Goal: Task Accomplishment & Management: Complete application form

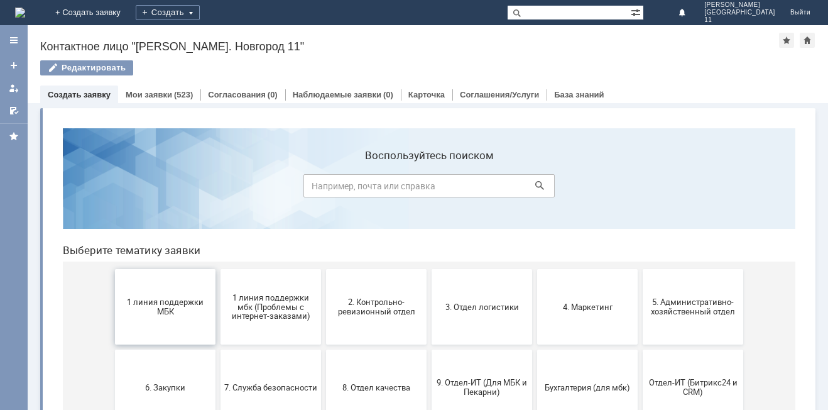
click at [161, 319] on button "1 линия поддержки МБК" at bounding box center [165, 306] width 101 height 75
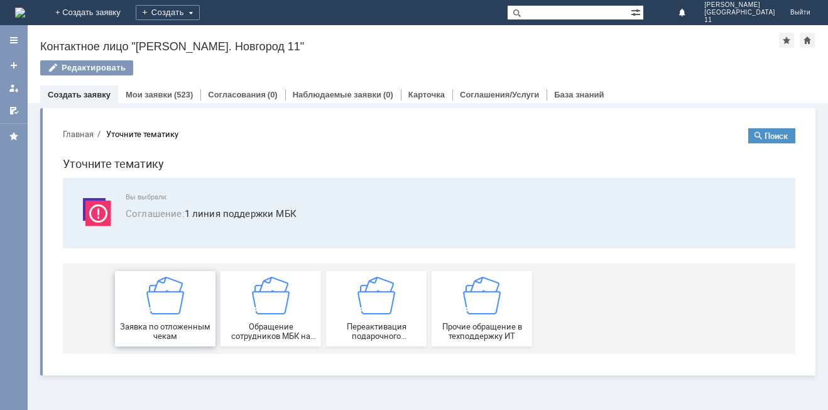
click at [161, 318] on div "Заявка по отложенным чекам" at bounding box center [165, 308] width 93 height 64
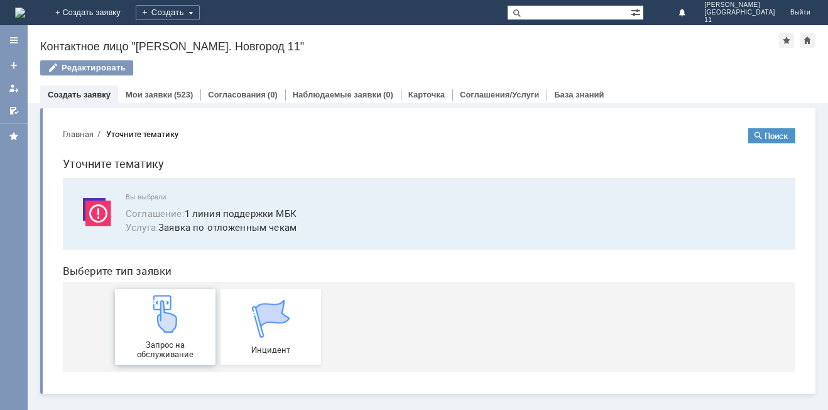
click at [163, 310] on img at bounding box center [165, 314] width 38 height 38
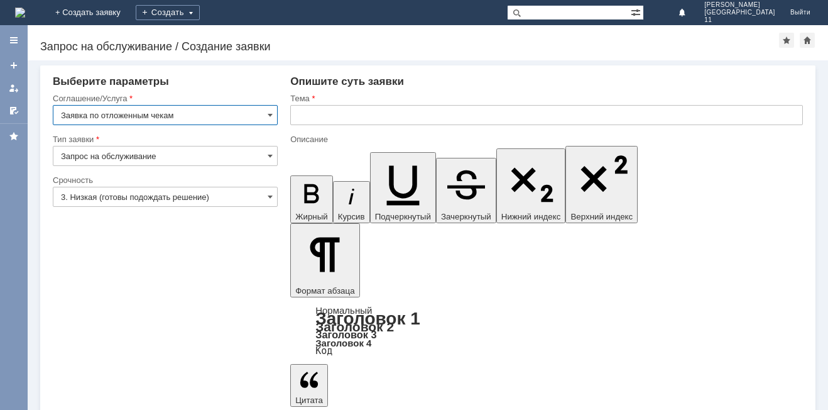
click at [360, 112] on input "text" at bounding box center [546, 115] width 513 height 20
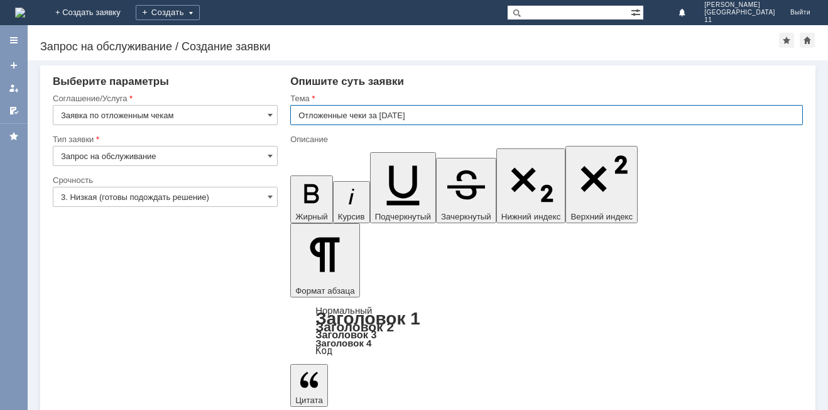
type input "Отложенные чеки за 10.09.25"
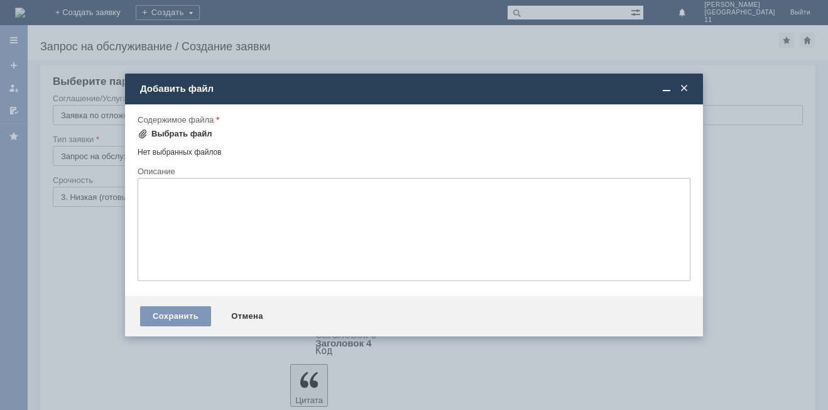
click at [172, 136] on div "Выбрать файл" at bounding box center [181, 134] width 61 height 10
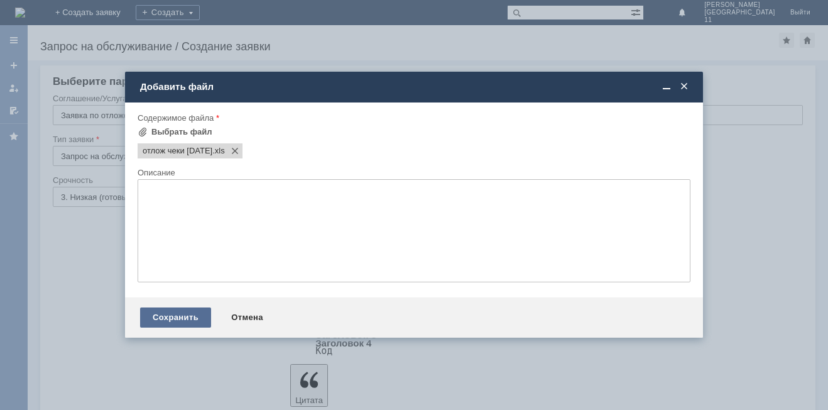
click at [202, 313] on div "Сохранить" at bounding box center [175, 317] width 71 height 20
